Goal: Information Seeking & Learning: Compare options

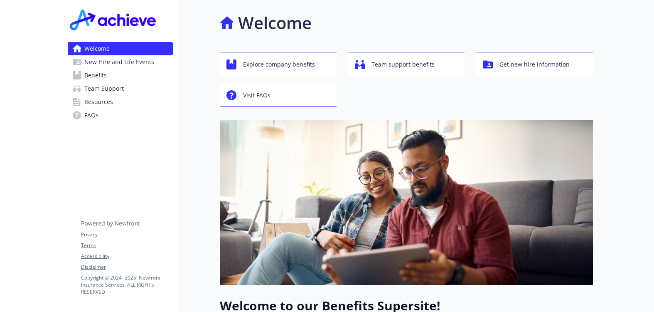
scroll to position [42, 0]
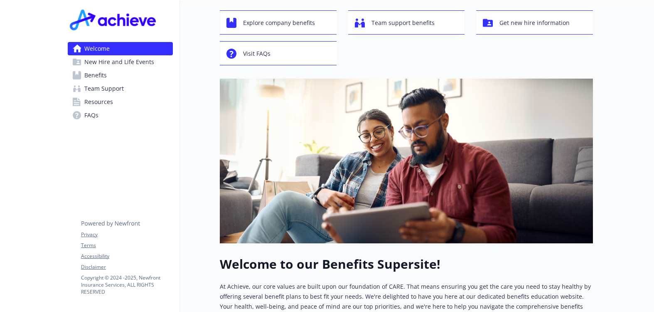
click at [115, 76] on link "Benefits" at bounding box center [120, 75] width 105 height 13
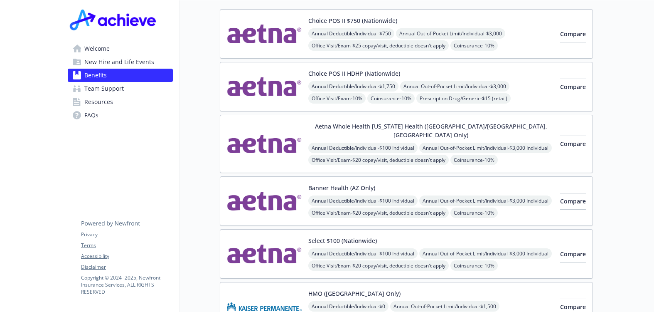
scroll to position [42, 0]
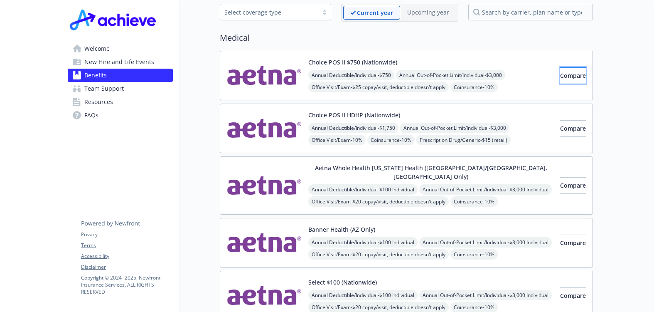
click at [561, 79] on span "Compare" at bounding box center [574, 76] width 26 height 8
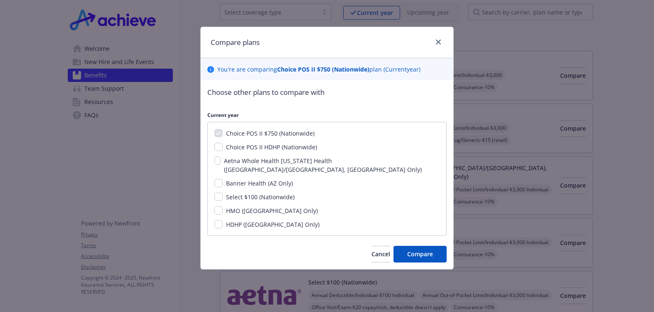
click at [259, 146] on span "Choice POS II HDHP (Nationwide)" at bounding box center [271, 147] width 91 height 8
click at [223, 146] on input "Choice POS II HDHP (Nationwide)" at bounding box center [219, 147] width 8 height 8
checkbox input "true"
click at [259, 193] on span "Select $100 (Nationwide)" at bounding box center [260, 197] width 69 height 8
click at [223, 193] on input "Select $100 (Nationwide)" at bounding box center [219, 197] width 8 height 8
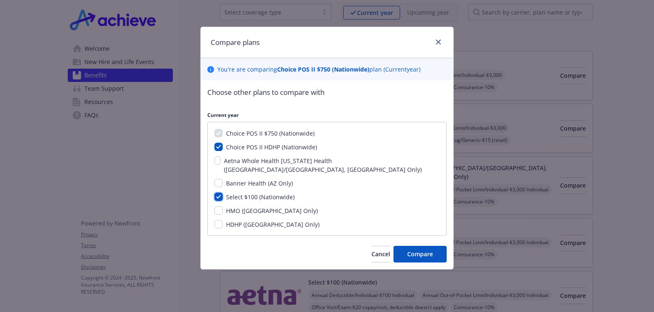
checkbox input "true"
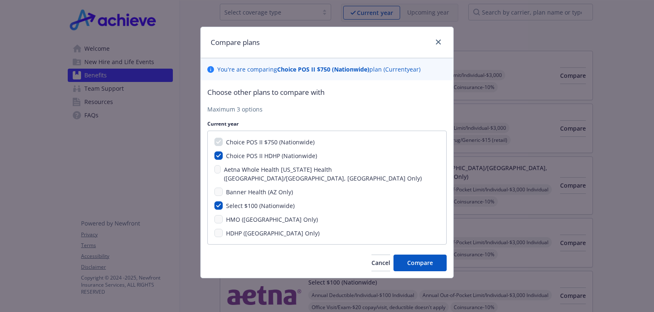
click at [246, 141] on span "Choice POS II $750 (Nationwide)" at bounding box center [270, 142] width 89 height 8
click at [428, 259] on span "Compare" at bounding box center [420, 263] width 26 height 8
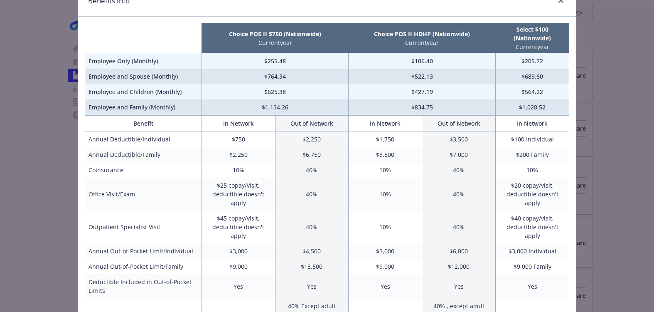
scroll to position [0, 0]
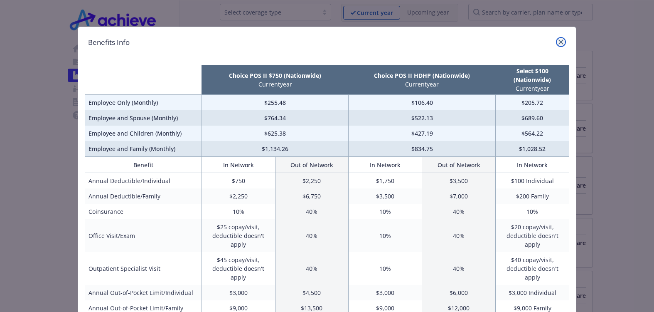
click at [559, 41] on icon "close" at bounding box center [561, 42] width 5 height 5
